Goal: Transaction & Acquisition: Purchase product/service

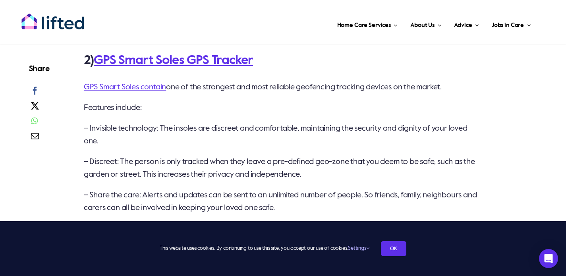
click at [187, 67] on link "GPS Smart Soles GPS Tracker" at bounding box center [173, 60] width 159 height 13
click at [129, 91] on link "GPS Smart Soles contain" at bounding box center [125, 87] width 82 height 8
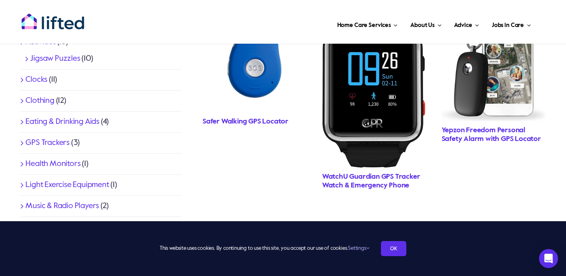
scroll to position [278, 0]
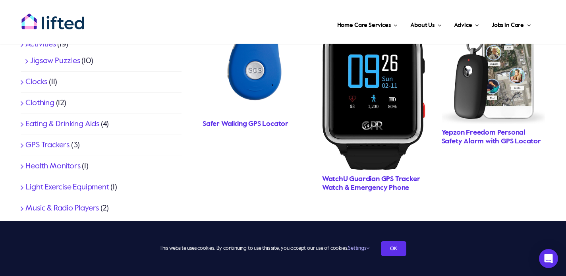
click at [262, 73] on img "RAVT01Storyandsons_1152x1152" at bounding box center [255, 64] width 104 height 104
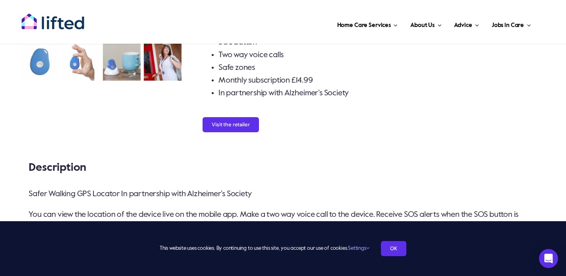
scroll to position [172, 0]
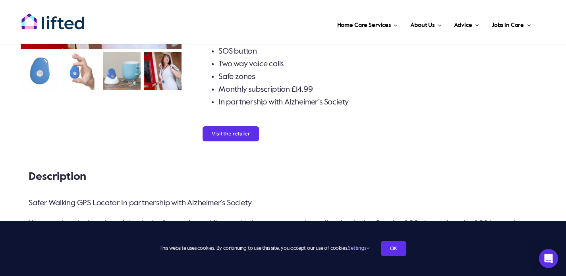
click at [226, 124] on div "Visit the retailer" at bounding box center [374, 129] width 343 height 25
click at [227, 127] on button "Visit the retailer" at bounding box center [231, 133] width 56 height 15
